Goal: Task Accomplishment & Management: Manage account settings

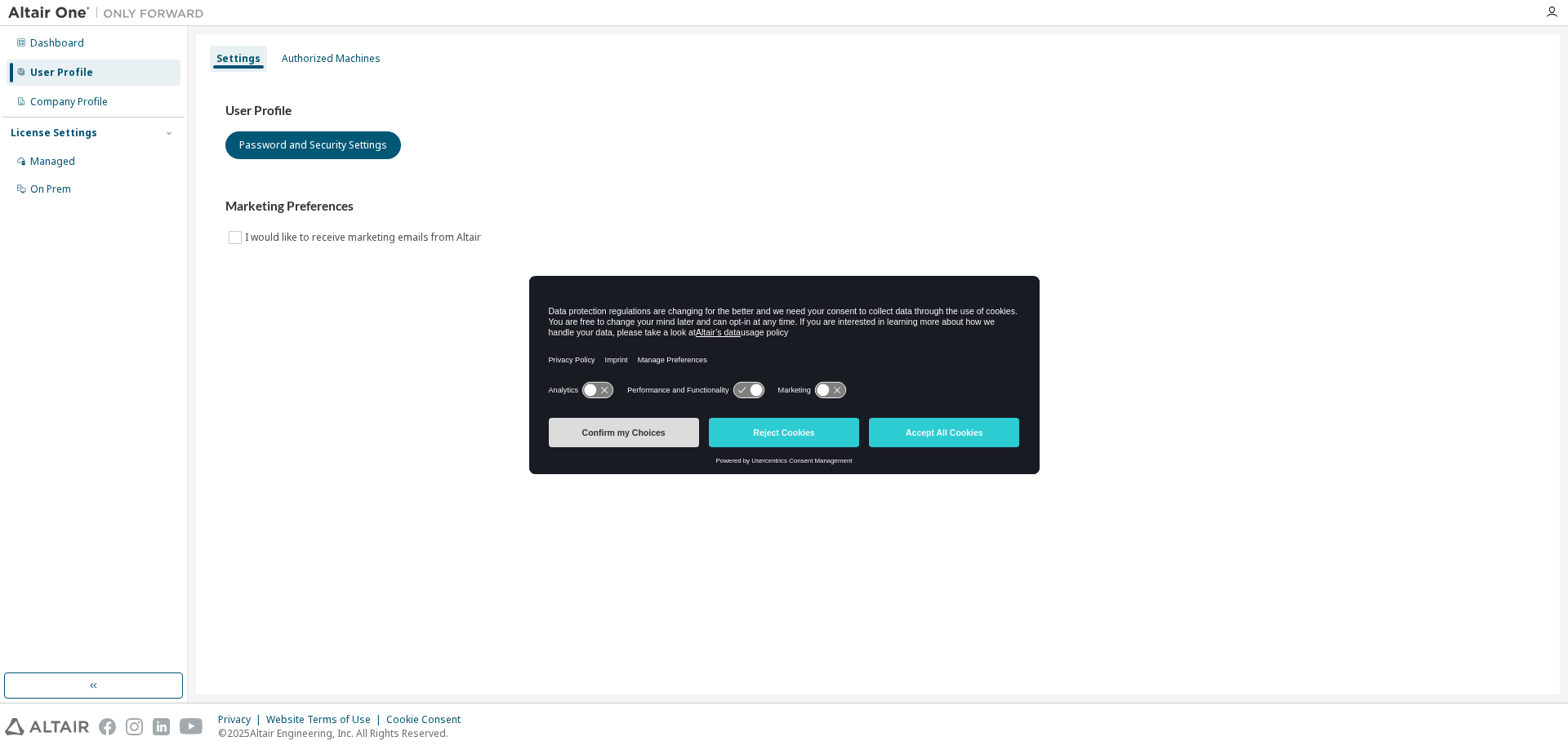
click at [655, 421] on button "Confirm my Choices" at bounding box center [624, 432] width 151 height 29
